Goal: Task Accomplishment & Management: Manage account settings

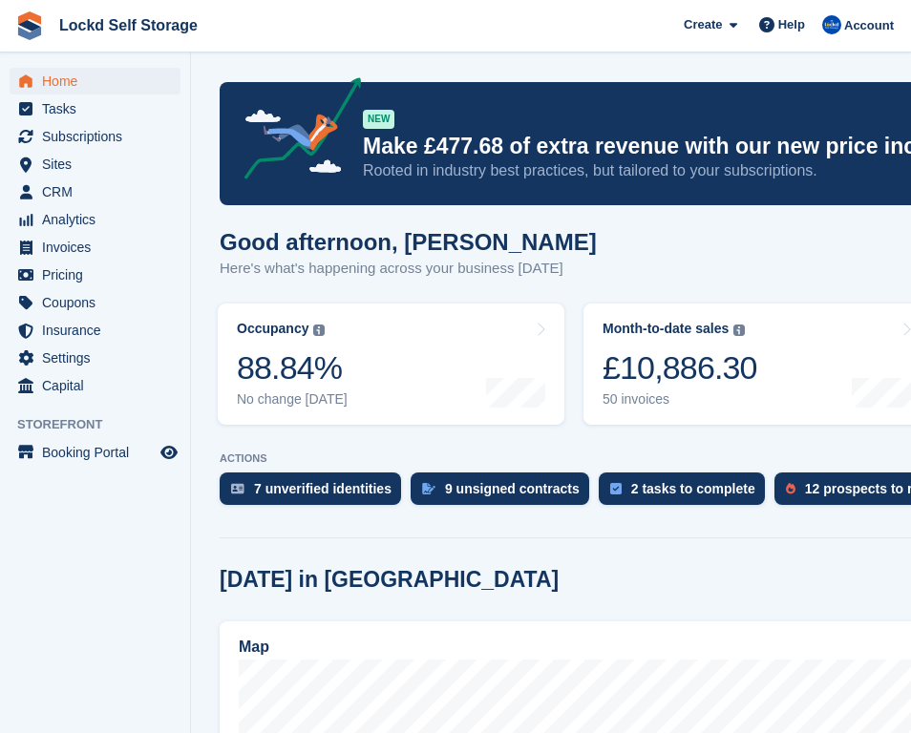
click at [784, 259] on div "Good afternoon, Jonny Here's what's happening across your business today" at bounding box center [757, 266] width 1074 height 74
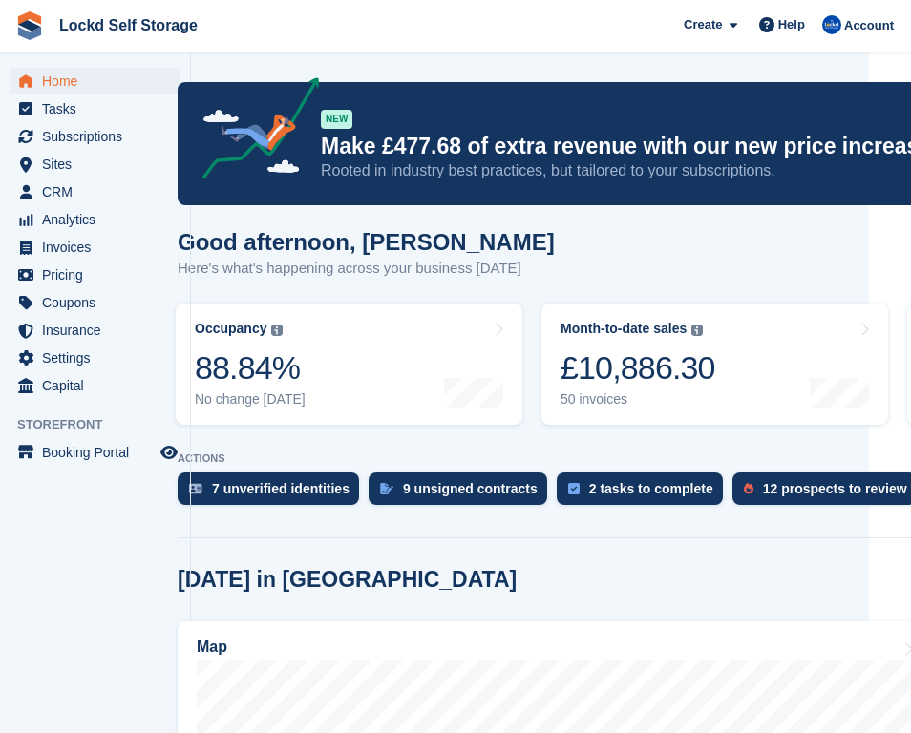
scroll to position [0, 50]
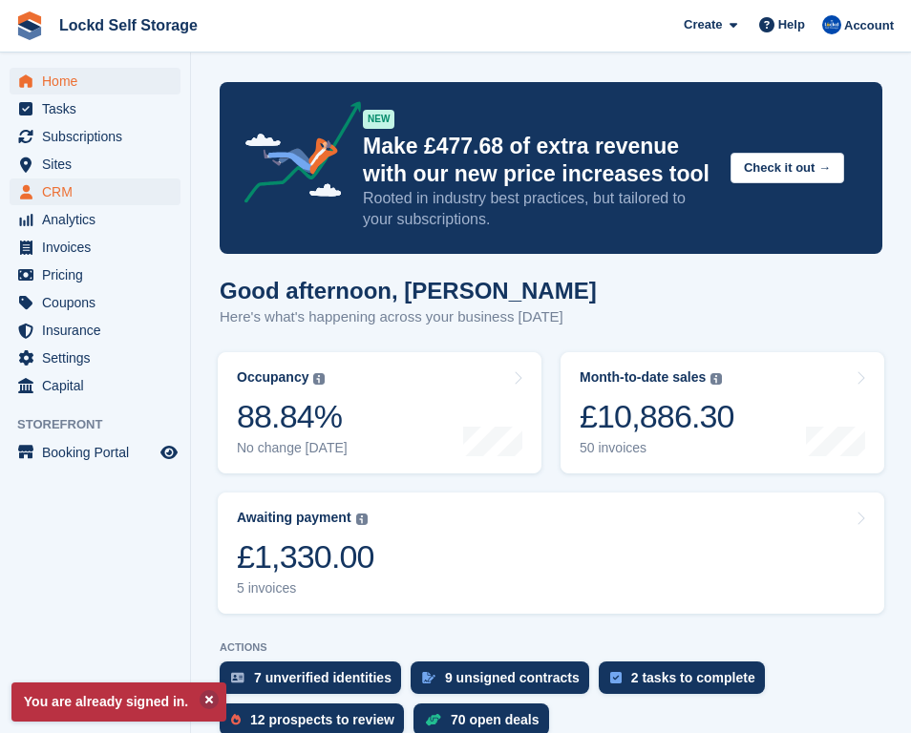
click at [107, 189] on span "CRM" at bounding box center [99, 192] width 115 height 27
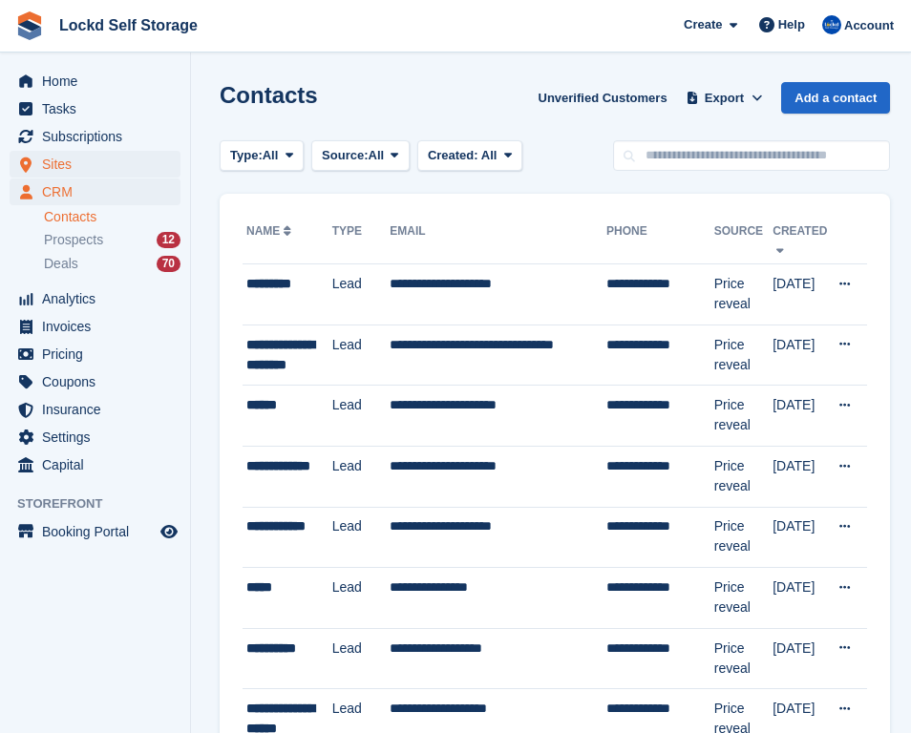
click at [108, 156] on span "Sites" at bounding box center [99, 164] width 115 height 27
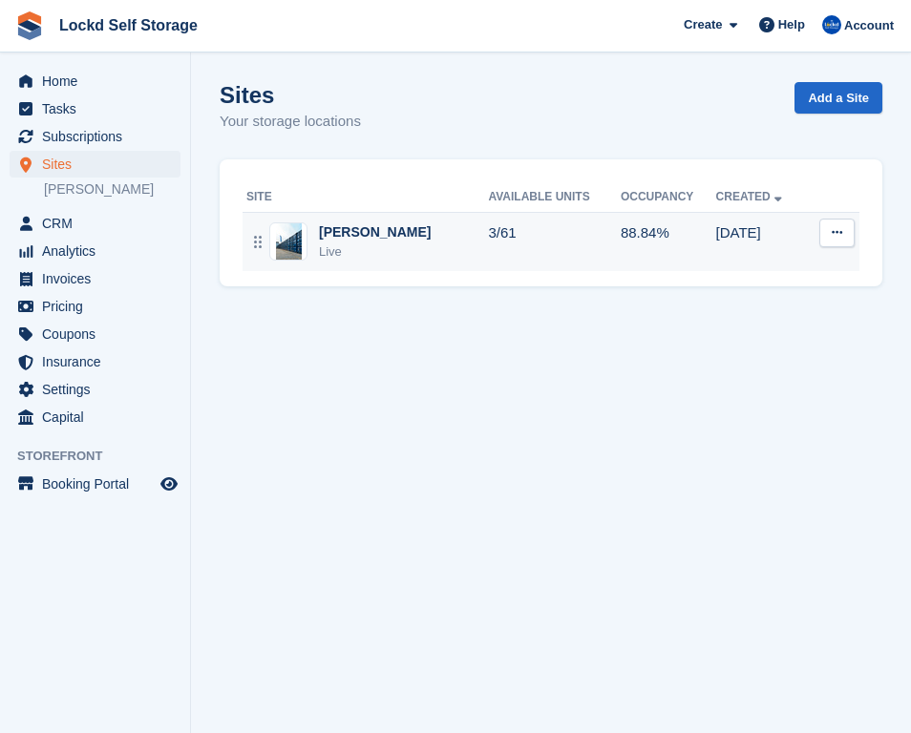
click at [353, 238] on div "[PERSON_NAME]" at bounding box center [375, 233] width 112 height 20
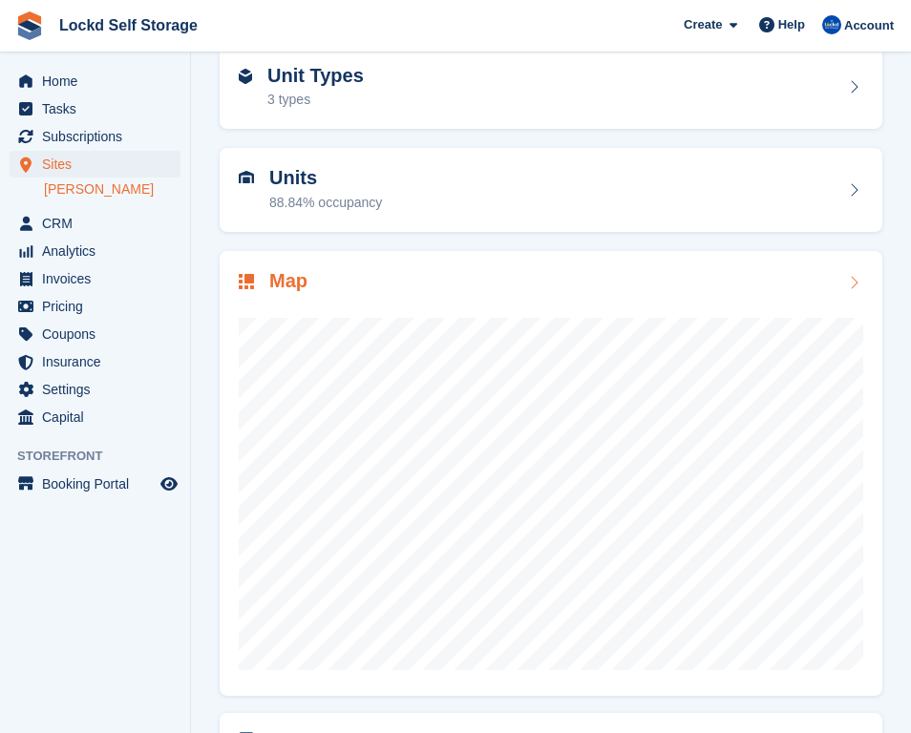
scroll to position [111, 0]
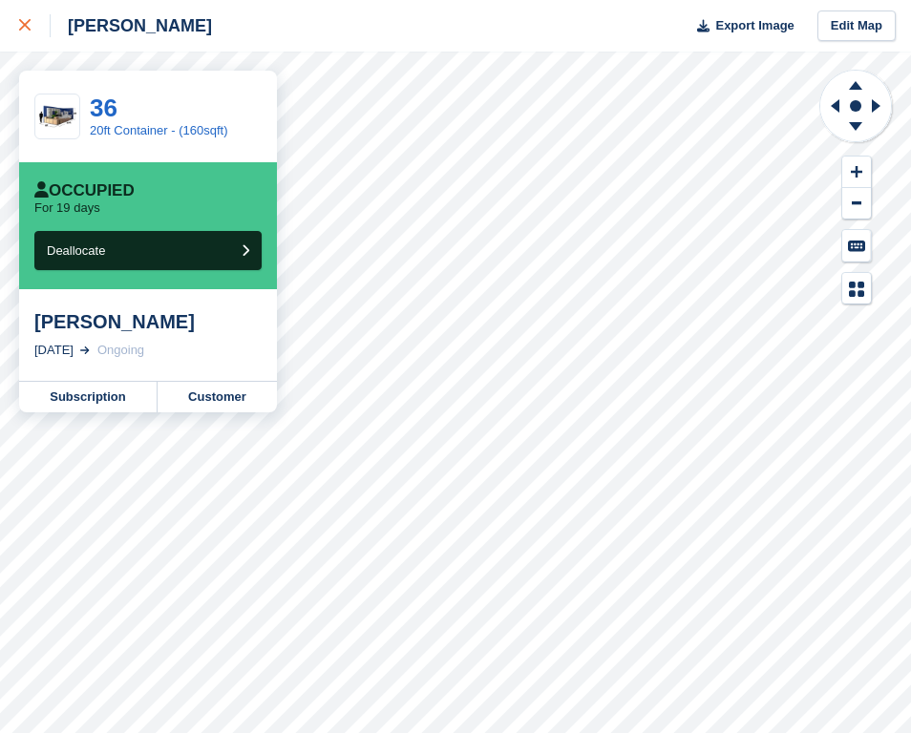
click at [28, 35] on div at bounding box center [35, 25] width 32 height 23
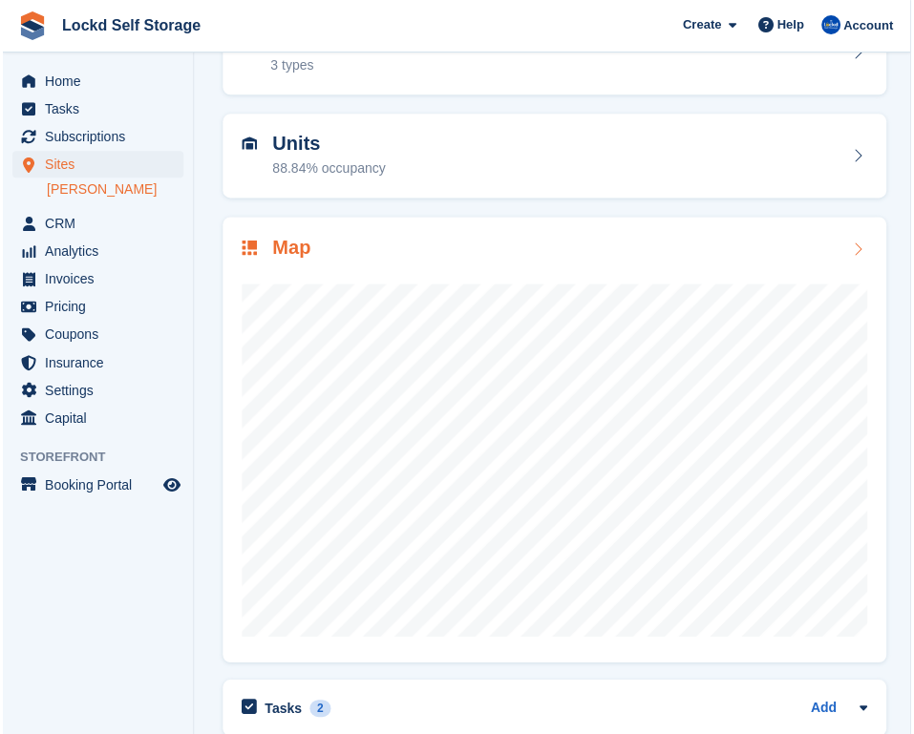
scroll to position [132, 0]
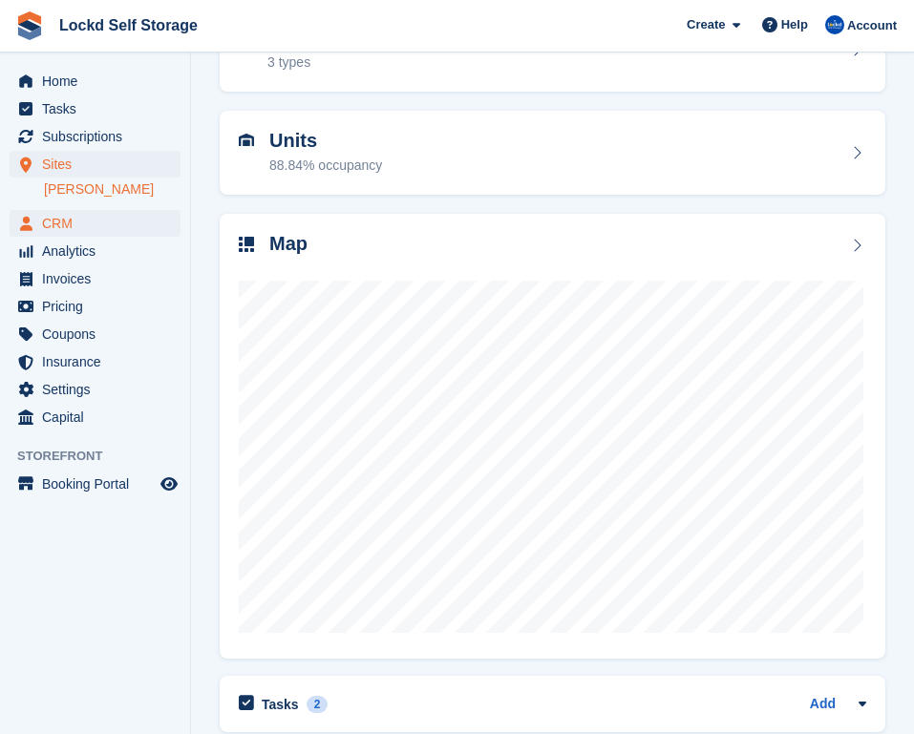
click at [75, 223] on span "CRM" at bounding box center [99, 223] width 115 height 27
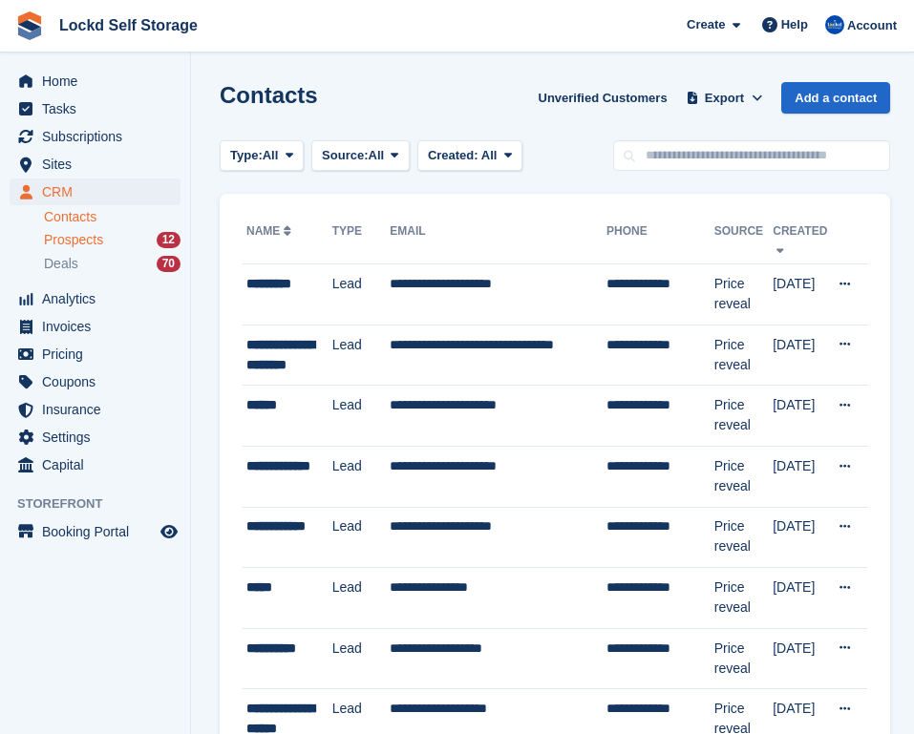
click at [103, 243] on span "Prospects" at bounding box center [73, 240] width 59 height 18
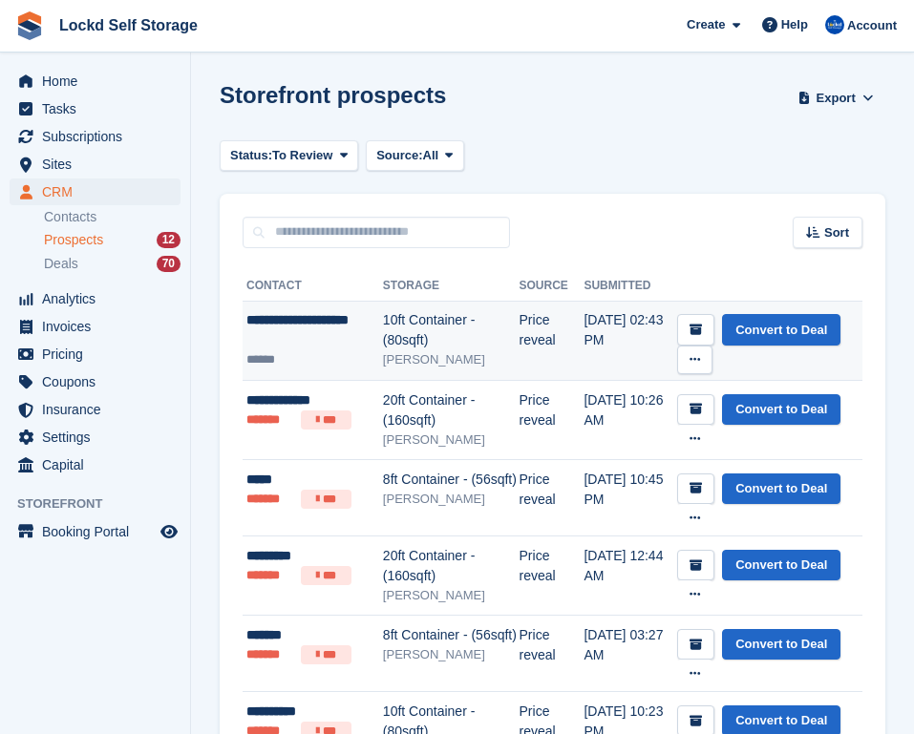
click at [437, 316] on div "10ft Container - (80sqft)" at bounding box center [451, 330] width 137 height 40
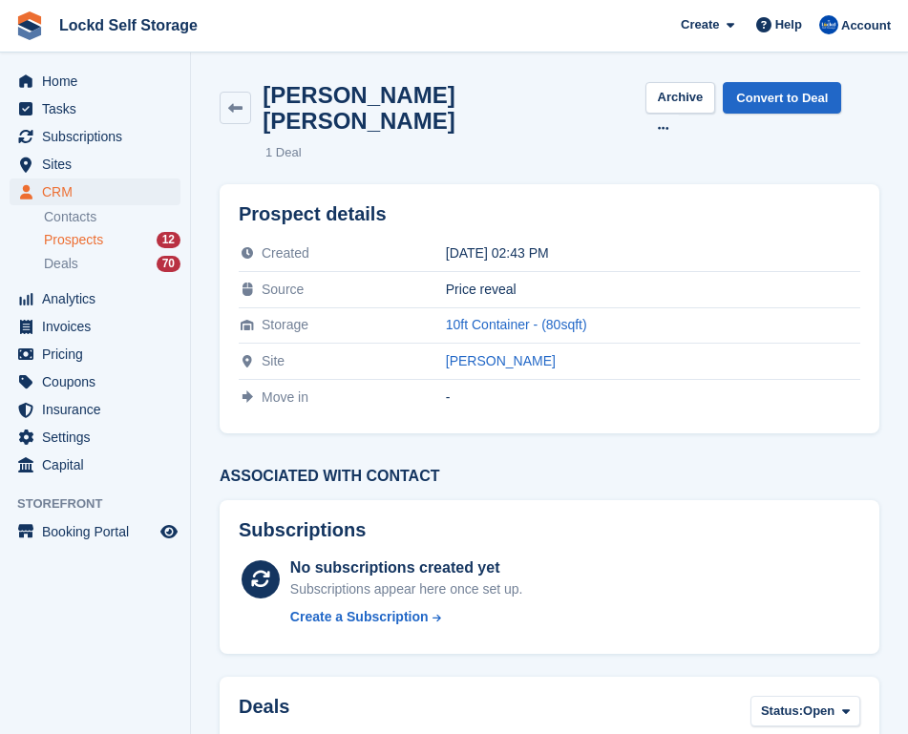
click at [904, 146] on section "[PERSON_NAME] [PERSON_NAME] Archive Convert to Deal Delete prospect 1 Deal Pros…" at bounding box center [549, 713] width 717 height 1426
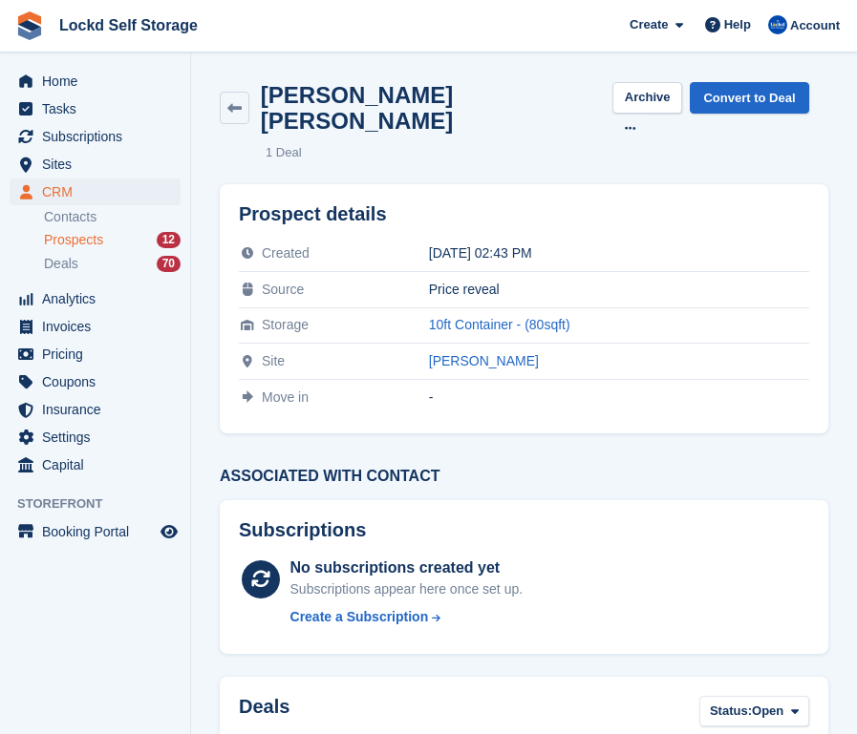
click at [446, 118] on div "[PERSON_NAME] [PERSON_NAME] Archive Convert to Deal Delete prospect 1 Deal" at bounding box center [523, 122] width 631 height 102
click at [432, 143] on ul "1 Deal" at bounding box center [546, 152] width 562 height 19
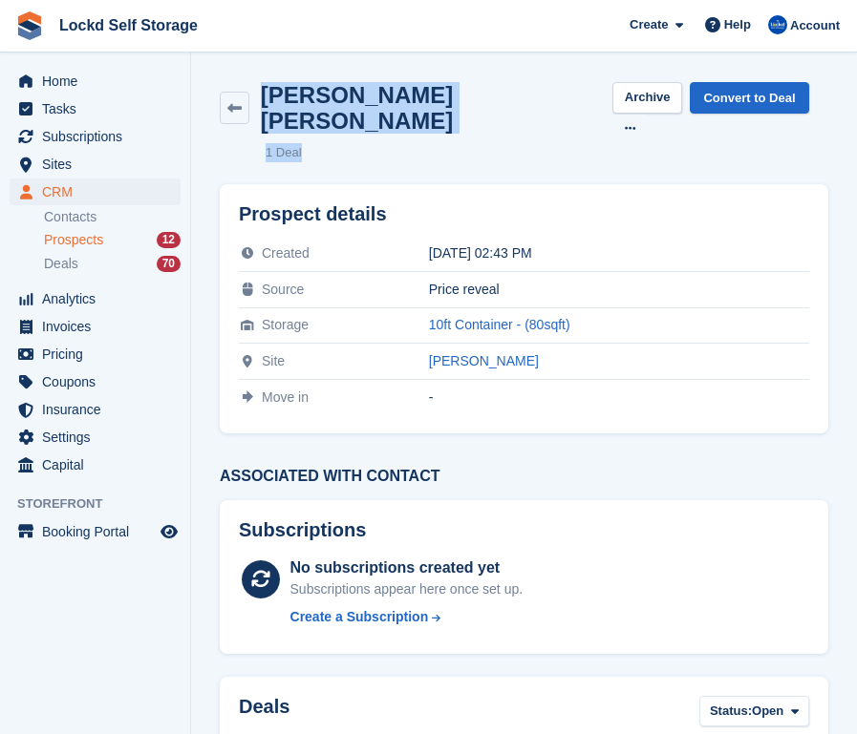
drag, startPoint x: 337, startPoint y: 140, endPoint x: 265, endPoint y: 97, distance: 84.3
click at [265, 96] on div "[PERSON_NAME] [PERSON_NAME] Archive Convert to Deal Delete prospect 1 Deal" at bounding box center [523, 122] width 631 height 102
click at [265, 97] on h2 "[PERSON_NAME] [PERSON_NAME]" at bounding box center [436, 108] width 351 height 52
drag, startPoint x: 265, startPoint y: 97, endPoint x: 323, endPoint y: 125, distance: 64.5
click at [324, 128] on div "[PERSON_NAME] [PERSON_NAME] Archive Convert to Deal Delete prospect 1 Deal" at bounding box center [523, 122] width 631 height 102
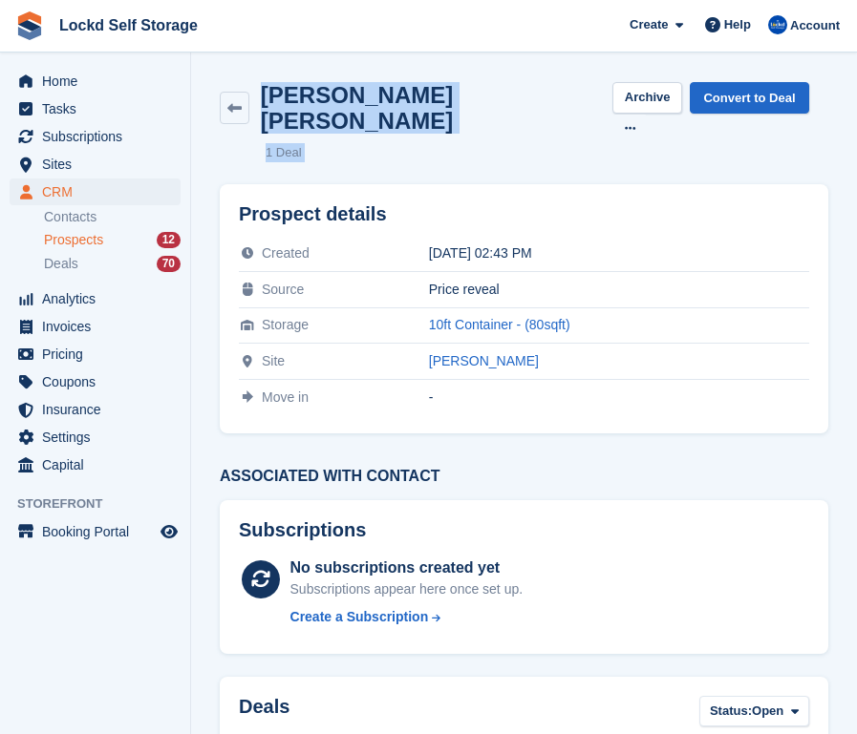
click at [323, 143] on ul "1 Deal" at bounding box center [546, 152] width 562 height 19
drag, startPoint x: 310, startPoint y: 128, endPoint x: 266, endPoint y: 96, distance: 54.1
click at [266, 96] on div "[PERSON_NAME] [PERSON_NAME] Archive Convert to Deal Delete prospect 1 Deal" at bounding box center [523, 122] width 631 height 102
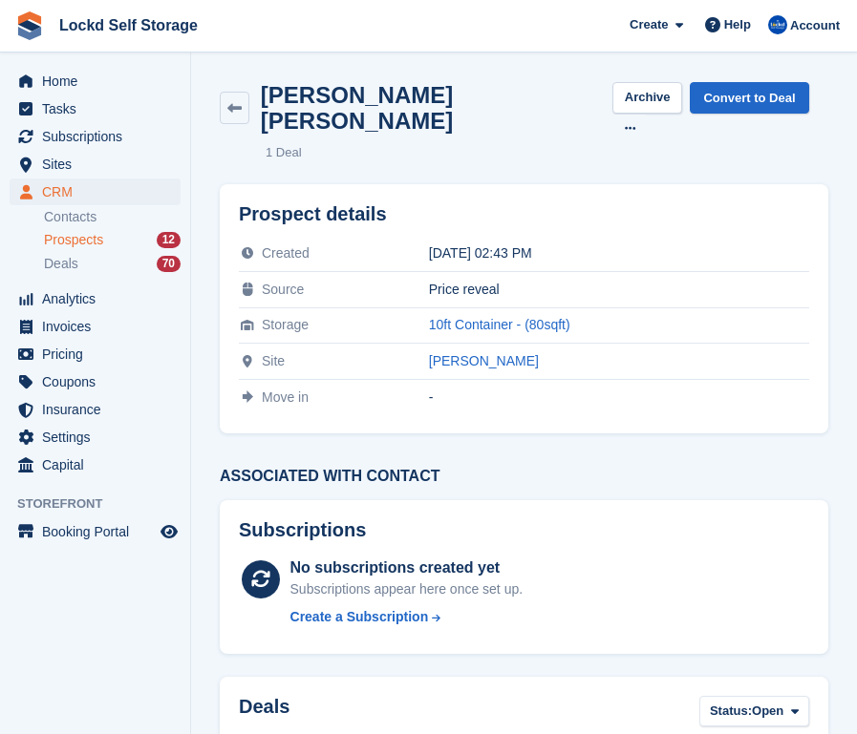
click at [322, 117] on div "[PERSON_NAME] [PERSON_NAME] Archive Convert to Deal Delete prospect 1 Deal" at bounding box center [523, 122] width 631 height 102
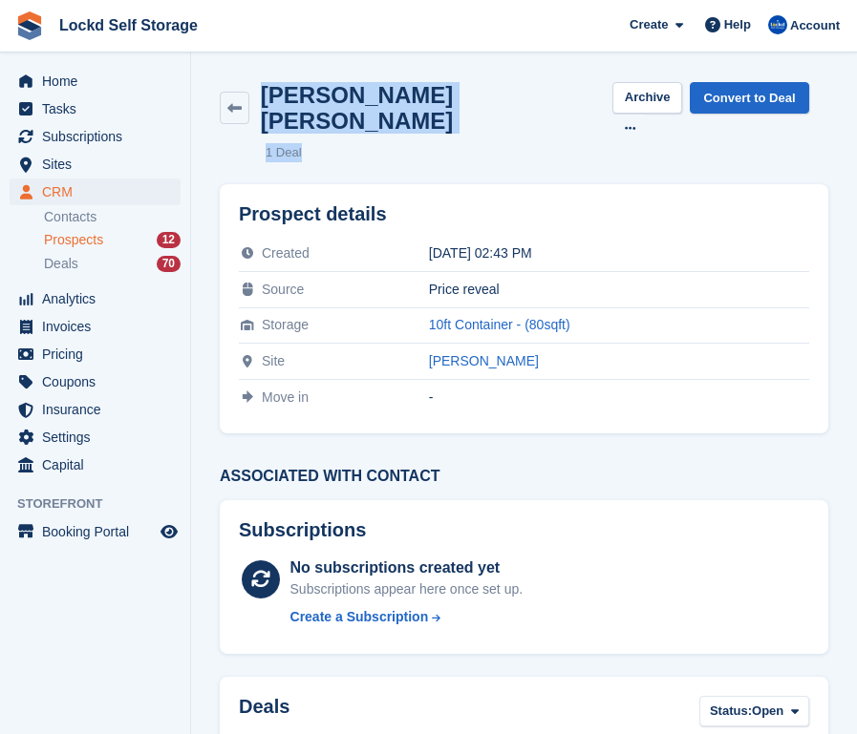
drag, startPoint x: 318, startPoint y: 130, endPoint x: 266, endPoint y: 99, distance: 59.9
click at [266, 98] on div "[PERSON_NAME] [PERSON_NAME] Archive Convert to Deal Delete prospect 1 Deal" at bounding box center [523, 122] width 631 height 102
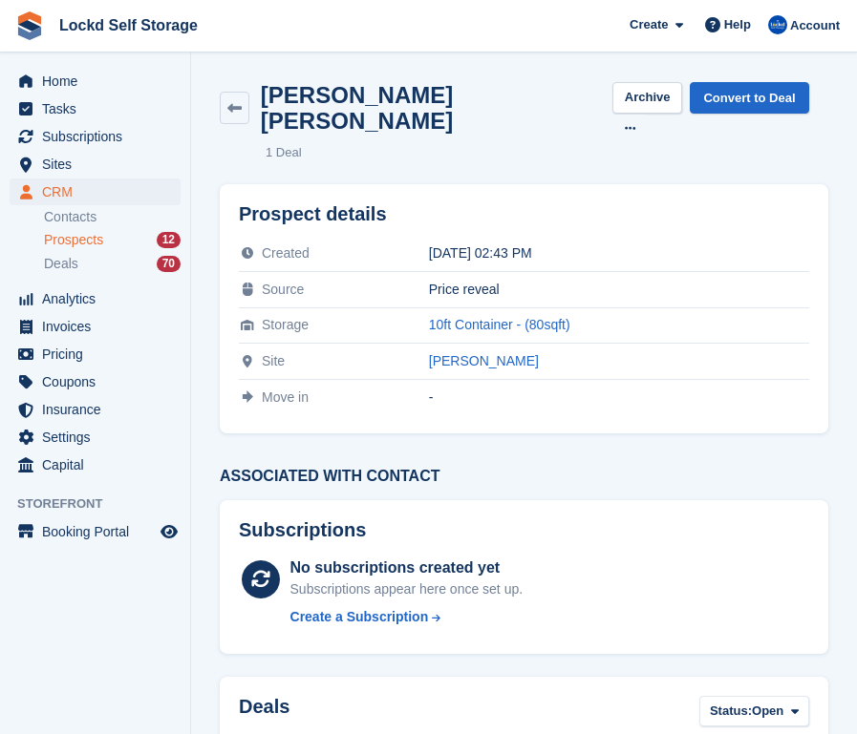
click at [337, 143] on ul "1 Deal" at bounding box center [546, 152] width 562 height 19
click at [744, 203] on h2 "Prospect details" at bounding box center [524, 214] width 570 height 22
click at [840, 171] on section "[PERSON_NAME] [PERSON_NAME] Archive Convert to Deal Delete prospect 1 Deal Pros…" at bounding box center [524, 713] width 666 height 1426
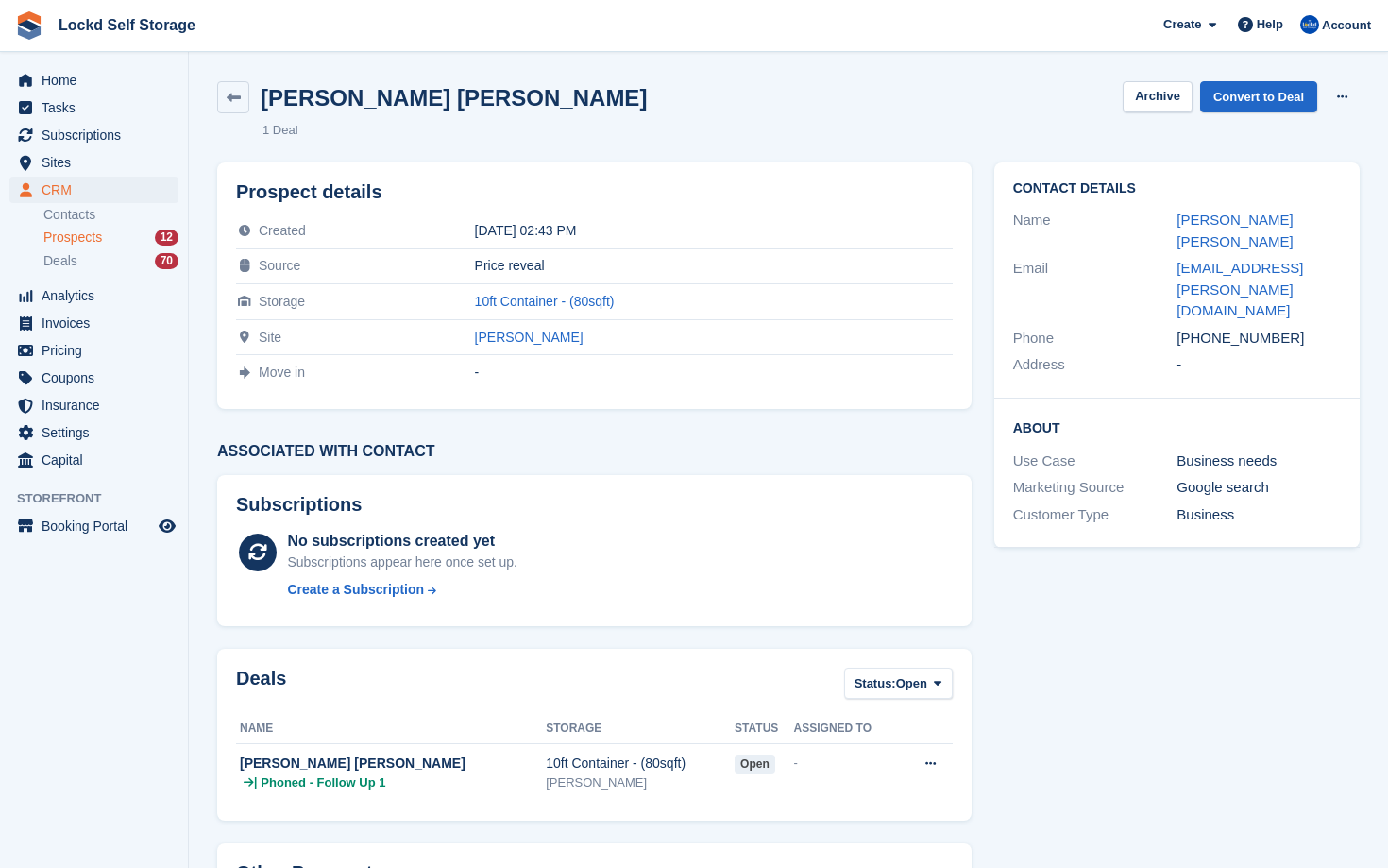
click at [129, 238] on div "Prospects 12" at bounding box center [111, 237] width 135 height 18
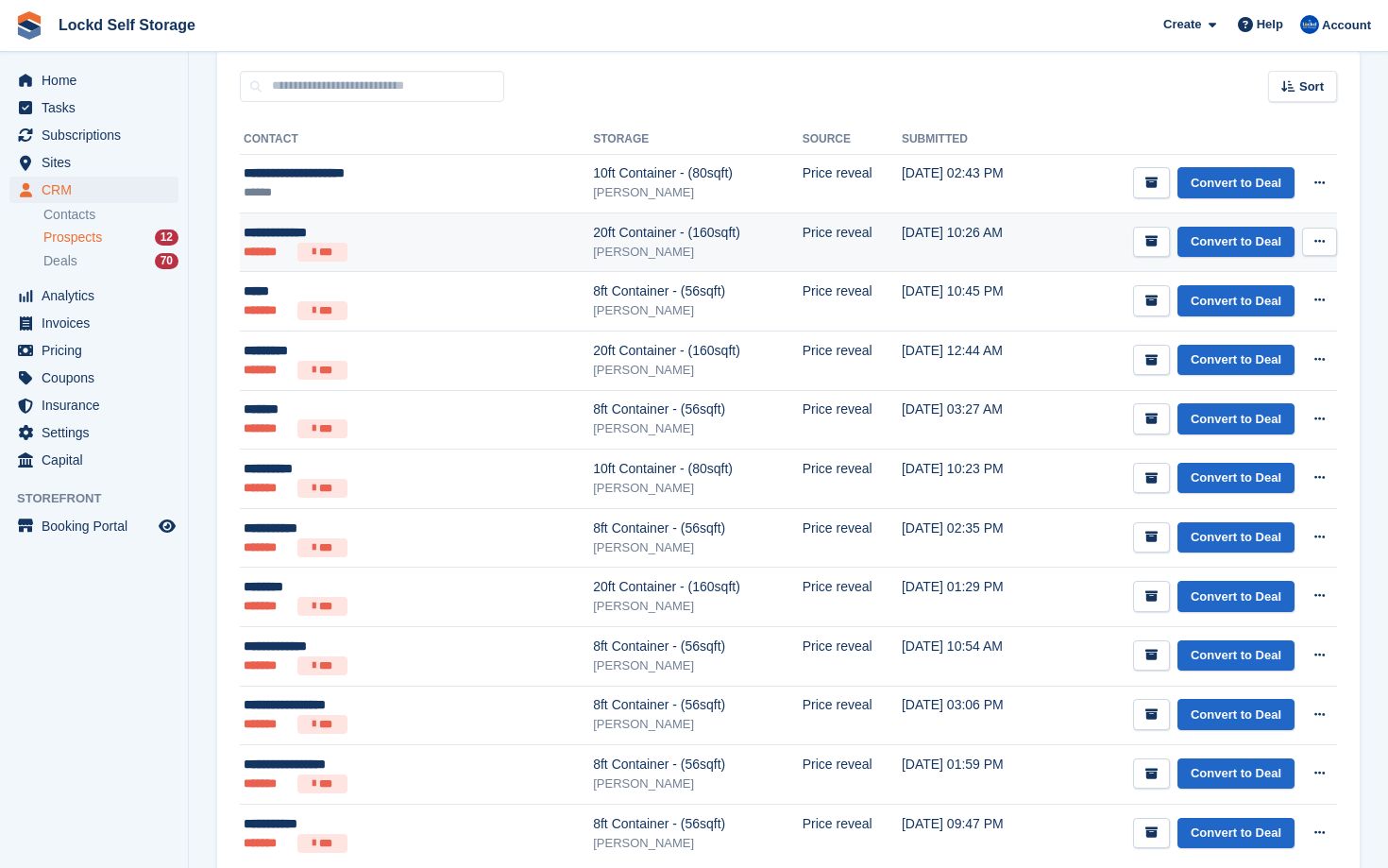
scroll to position [146, 0]
